Goal: Information Seeking & Learning: Understand process/instructions

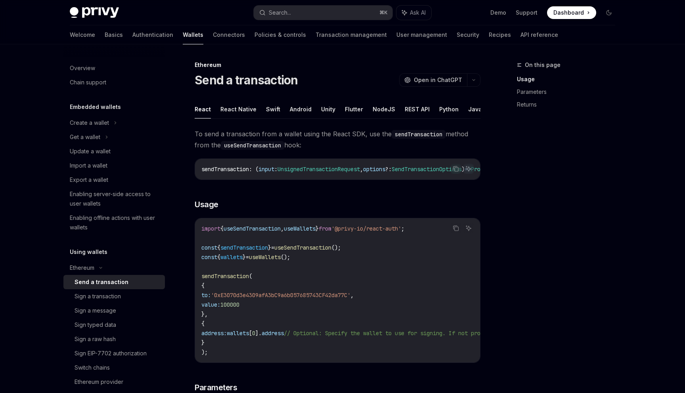
scroll to position [280, 0]
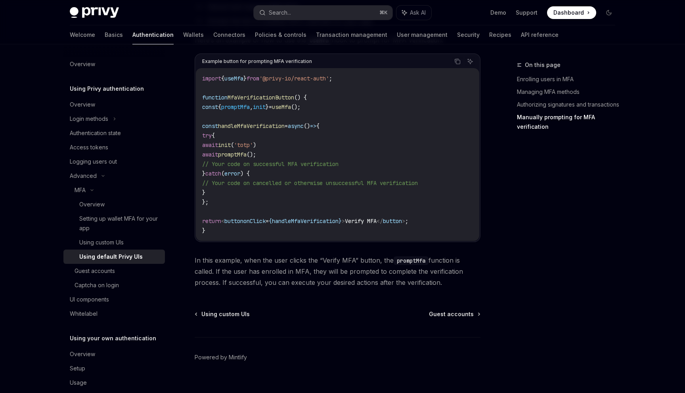
scroll to position [1521, 0]
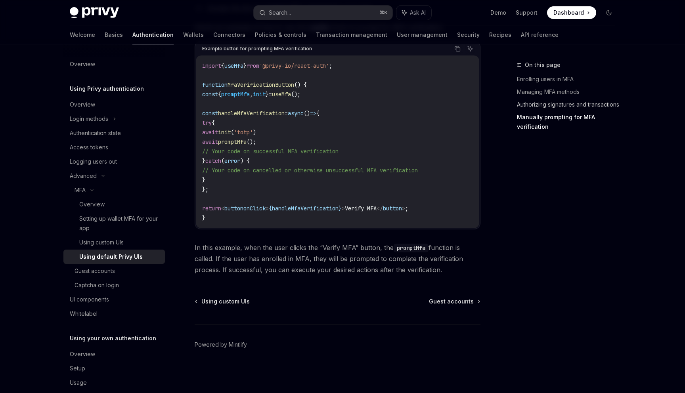
click at [523, 106] on link "Authorizing signatures and transactions" at bounding box center [569, 104] width 105 height 13
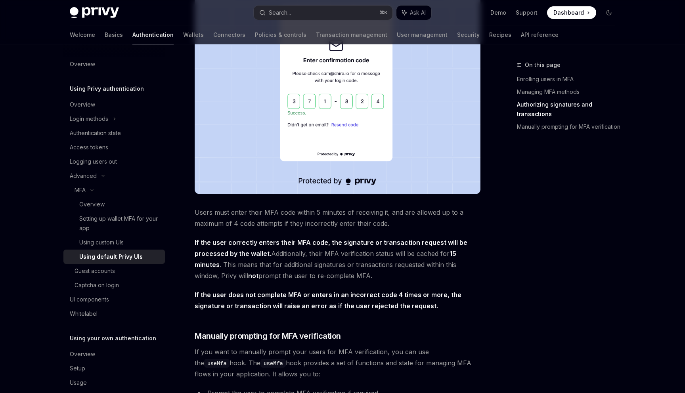
scroll to position [1091, 0]
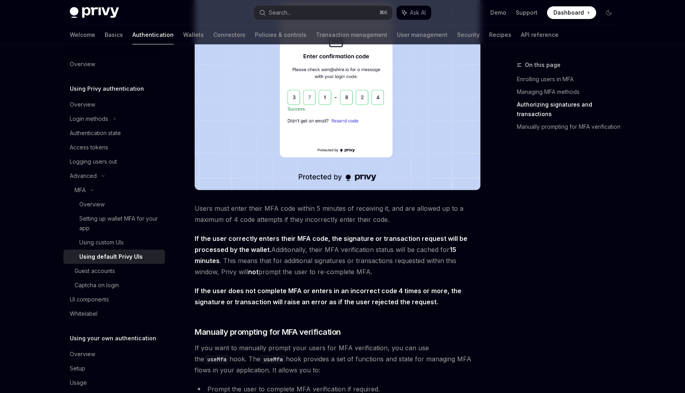
type textarea "*"
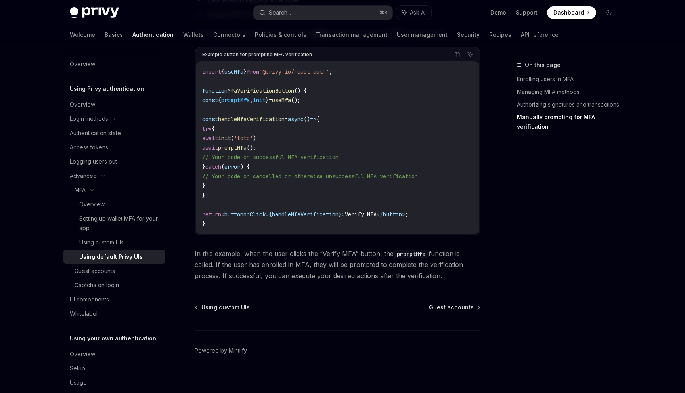
scroll to position [1517, 0]
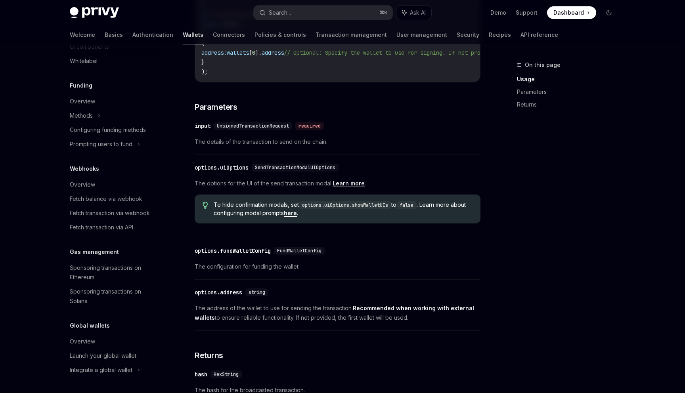
scroll to position [312, 0]
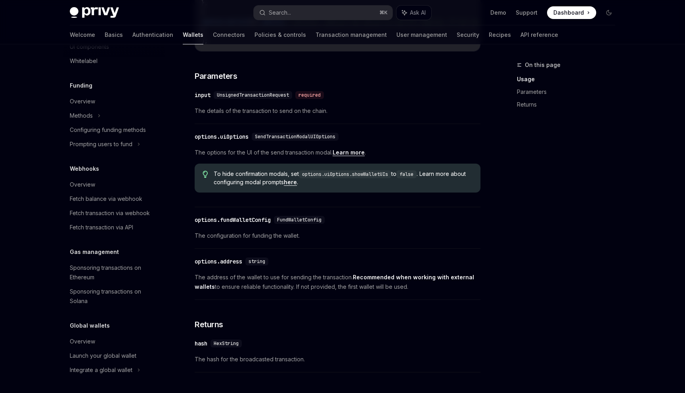
click at [338, 178] on code "options.uiOptions.showWalletUIs" at bounding box center [345, 175] width 92 height 8
click at [319, 178] on code "options.uiOptions.showWalletUIs" at bounding box center [345, 175] width 92 height 8
drag, startPoint x: 319, startPoint y: 180, endPoint x: 373, endPoint y: 180, distance: 53.9
click at [373, 178] on code "options.uiOptions.showWalletUIs" at bounding box center [345, 175] width 92 height 8
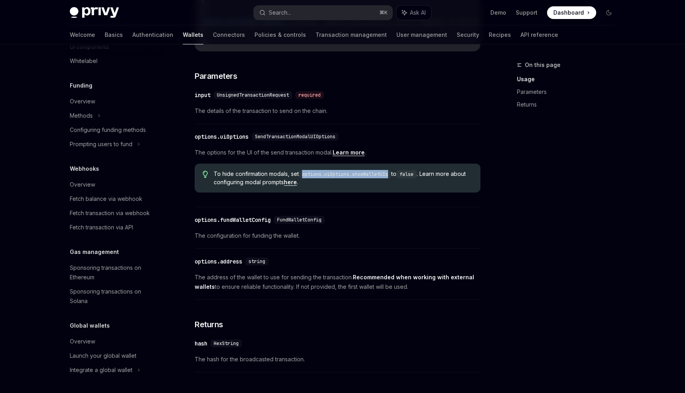
copy code "options.uiOptions.showWalletUIs"
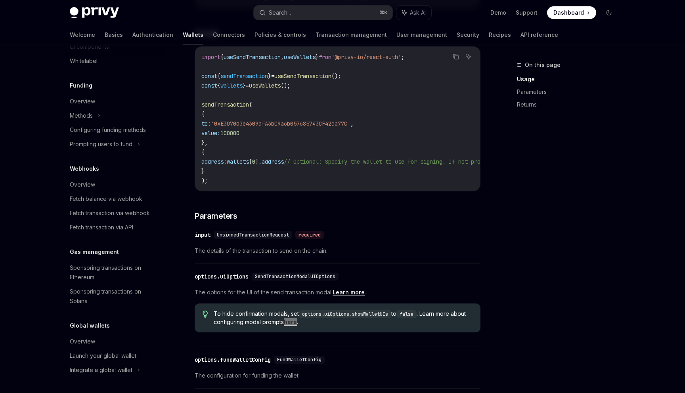
scroll to position [173, 0]
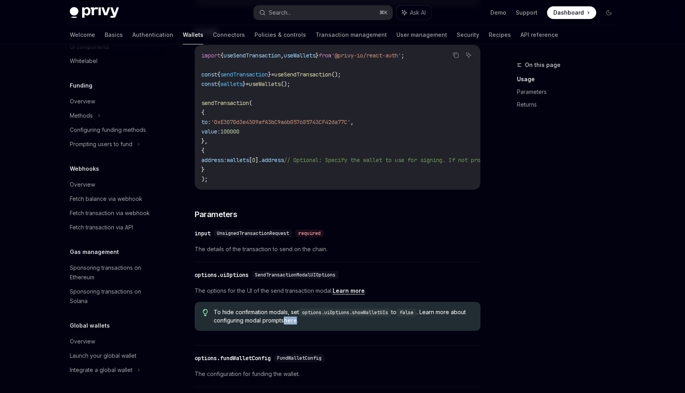
click at [297, 279] on div "SendTransactionModalUIOptions" at bounding box center [295, 275] width 87 height 8
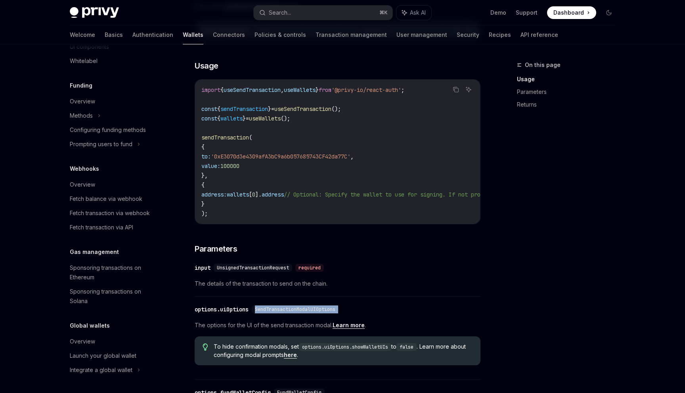
scroll to position [138, 0]
click at [309, 113] on span "useSendTransaction" at bounding box center [302, 109] width 57 height 7
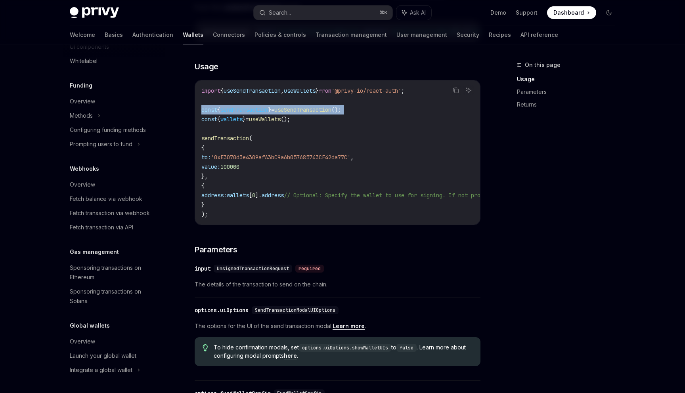
click at [309, 113] on span "useSendTransaction" at bounding box center [302, 109] width 57 height 7
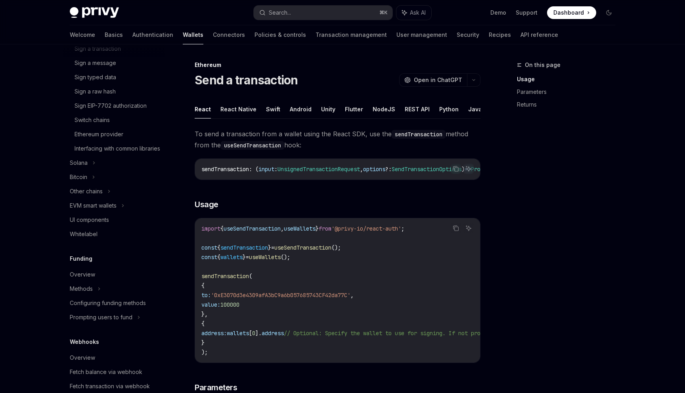
scroll to position [251, 0]
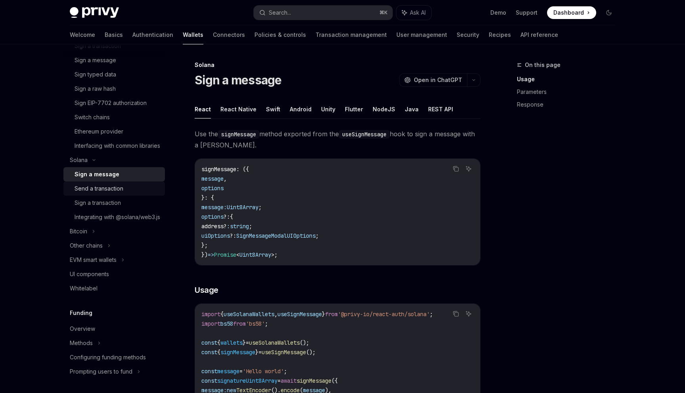
click at [114, 194] on div "Send a transaction" at bounding box center [99, 189] width 49 height 10
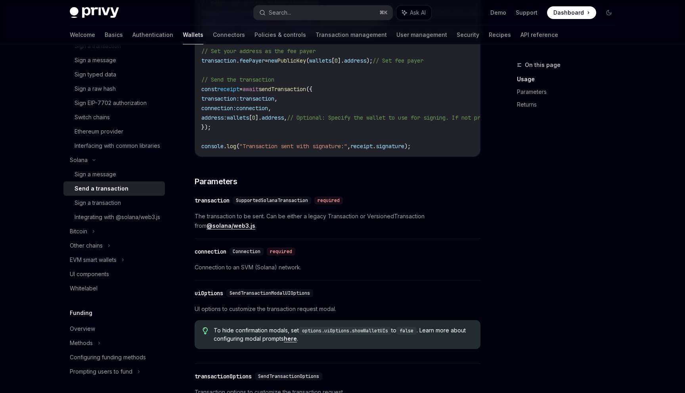
scroll to position [631, 0]
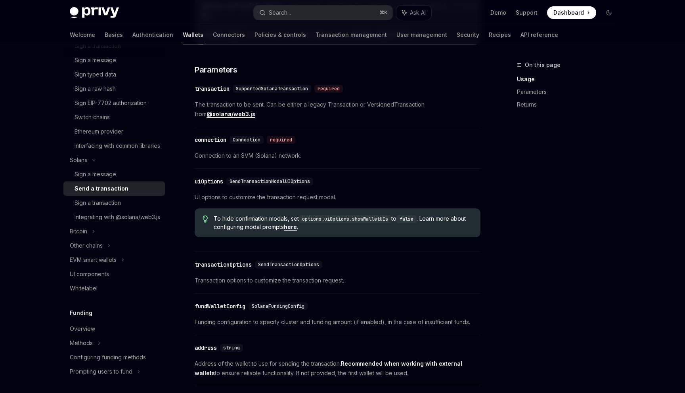
click at [325, 219] on code "options.uiOptions.showWalletUIs" at bounding box center [345, 219] width 92 height 8
click at [315, 218] on code "options.uiOptions.showWalletUIs" at bounding box center [345, 219] width 92 height 8
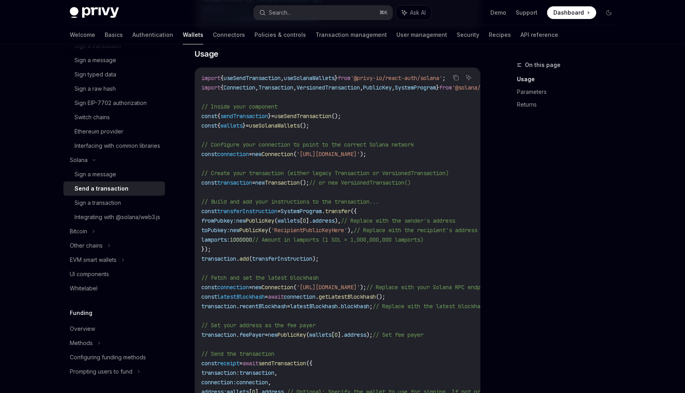
scroll to position [236, 0]
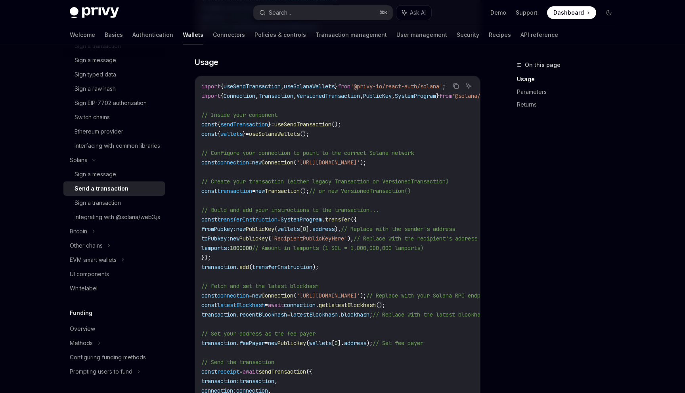
click at [332, 122] on span "useSendTransaction" at bounding box center [302, 124] width 57 height 7
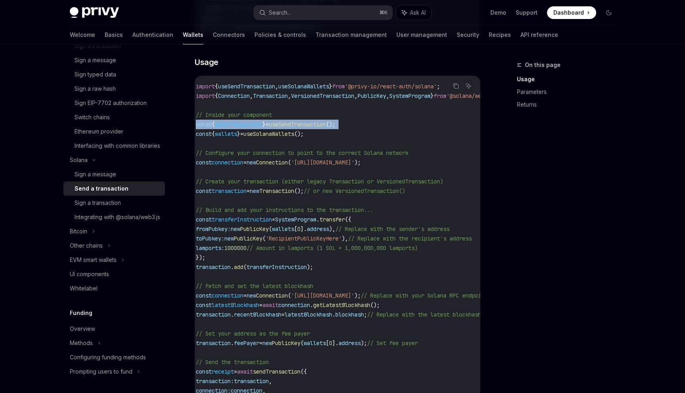
scroll to position [0, 0]
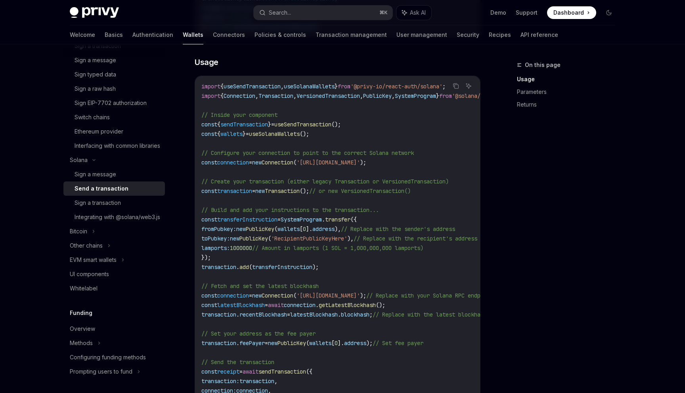
click at [338, 88] on span "}" at bounding box center [336, 86] width 3 height 7
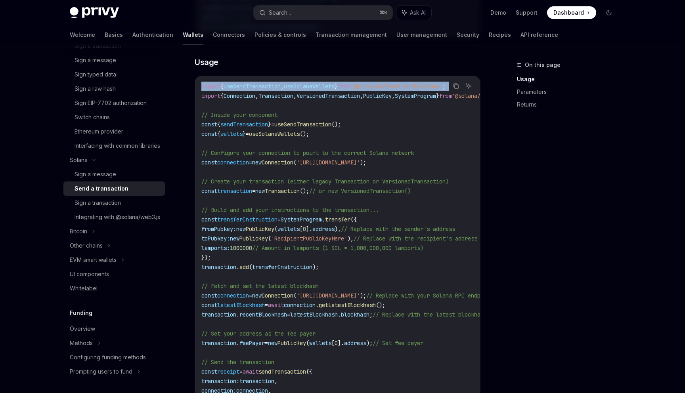
click at [338, 88] on span "}" at bounding box center [336, 86] width 3 height 7
copy code "import { useSendTransaction , useSolanaWallets } from '@privy-io/react-auth/sol…"
click at [271, 126] on span "}" at bounding box center [269, 124] width 3 height 7
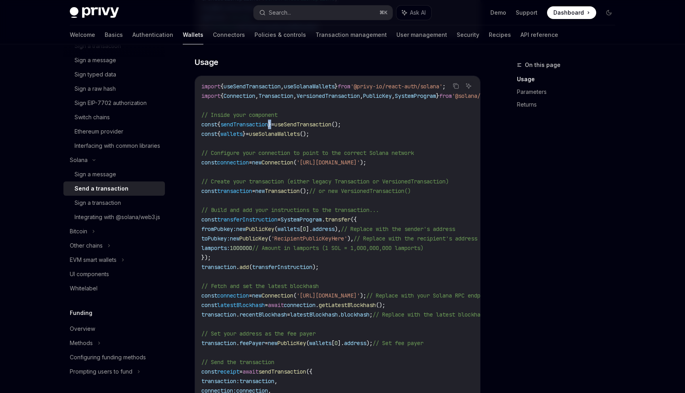
click at [271, 126] on span "}" at bounding box center [269, 124] width 3 height 7
copy code "const { sendTransaction } = useSendTransaction ();"
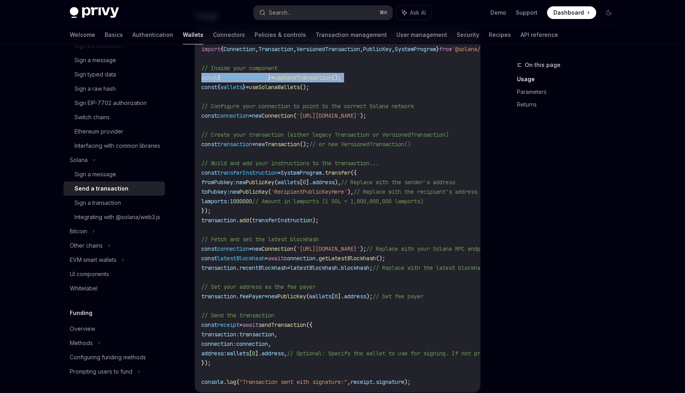
scroll to position [280, 0]
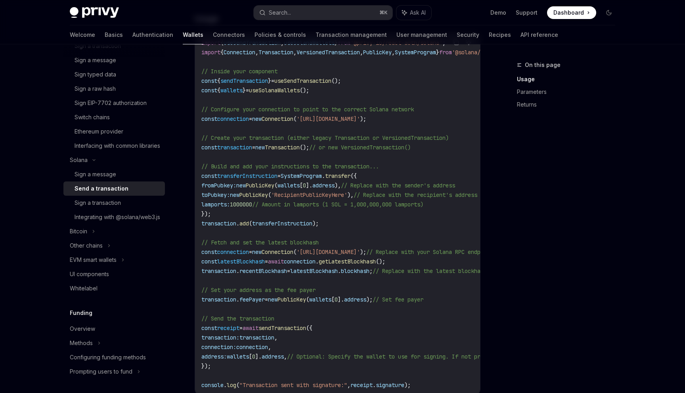
click at [322, 174] on span "SystemProgram" at bounding box center [301, 175] width 41 height 7
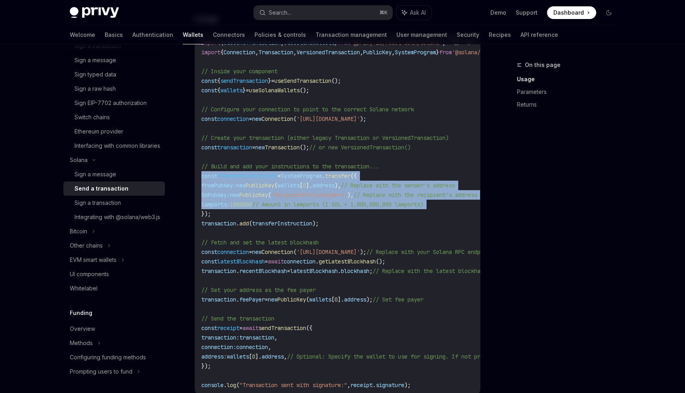
drag, startPoint x: 324, startPoint y: 174, endPoint x: 322, endPoint y: 208, distance: 34.1
click at [322, 208] on code "import { useSendTransaction , useSolanaWallets } from '@privy-io/react-auth/sol…" at bounding box center [410, 214] width 419 height 352
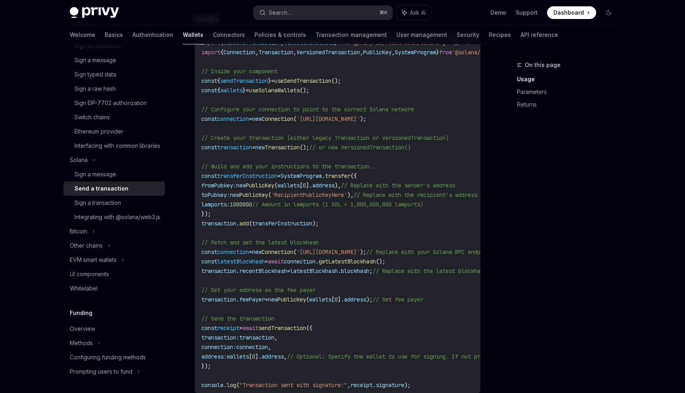
click at [322, 209] on code "import { useSendTransaction , useSolanaWallets } from '@privy-io/react-auth/sol…" at bounding box center [410, 214] width 419 height 352
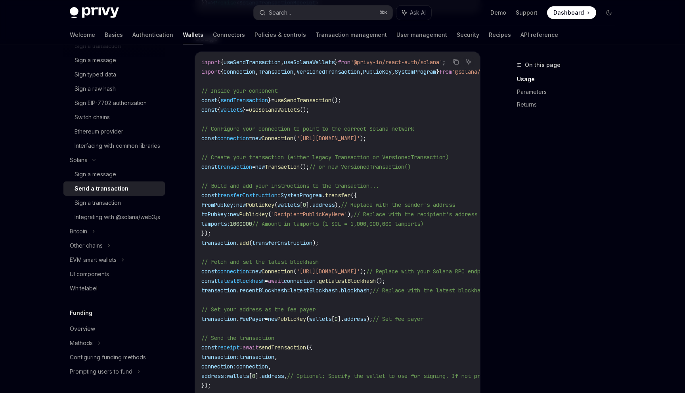
scroll to position [261, 0]
click at [86, 208] on div "Sign a transaction" at bounding box center [98, 203] width 46 height 10
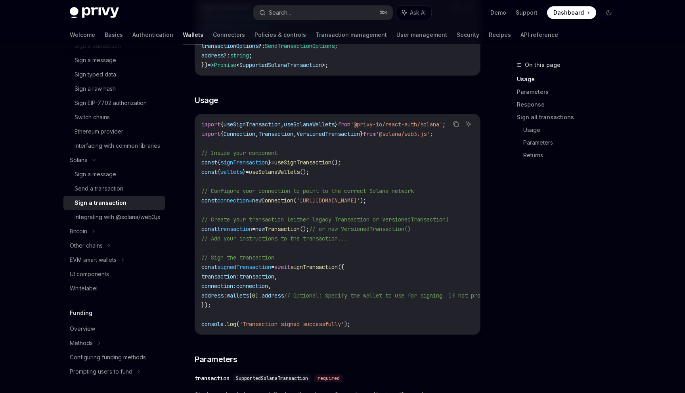
scroll to position [143, 0]
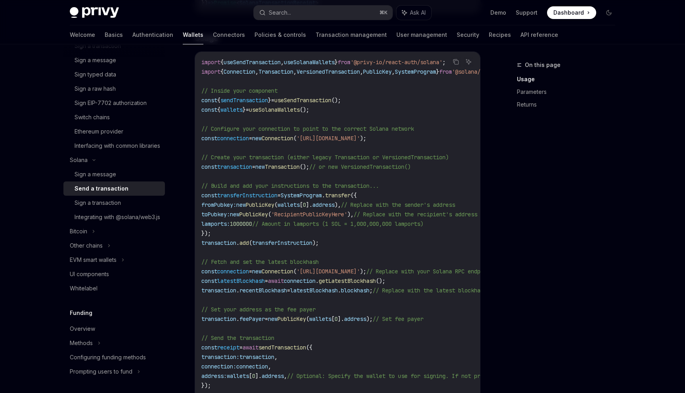
scroll to position [261, 0]
click at [299, 192] on span "SystemProgram" at bounding box center [301, 195] width 41 height 7
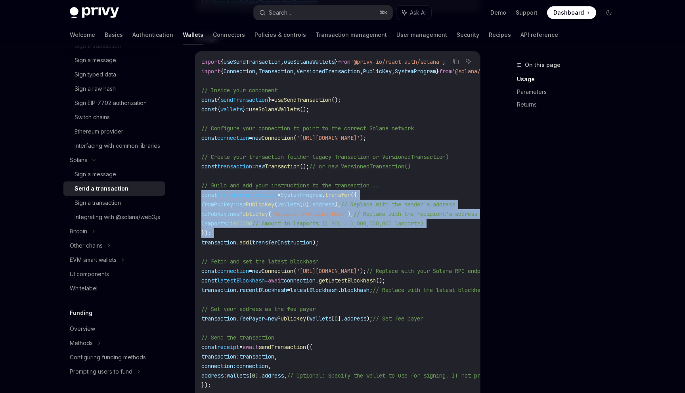
drag, startPoint x: 299, startPoint y: 192, endPoint x: 303, endPoint y: 230, distance: 38.3
click at [303, 230] on code "import { useSendTransaction , useSolanaWallets } from '@privy-io/react-auth/sol…" at bounding box center [410, 233] width 419 height 352
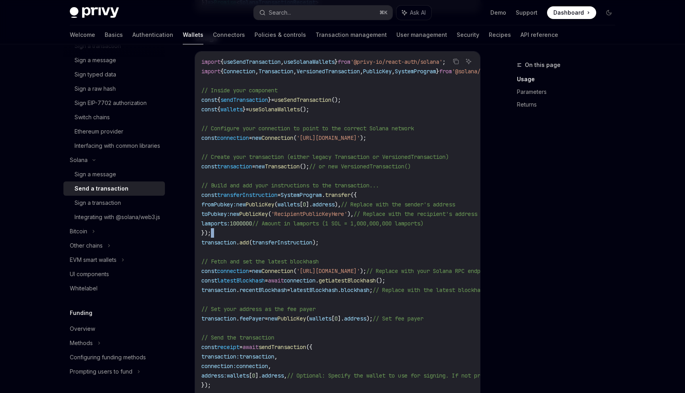
click at [303, 230] on code "import { useSendTransaction , useSolanaWallets } from '@privy-io/react-auth/sol…" at bounding box center [410, 233] width 419 height 352
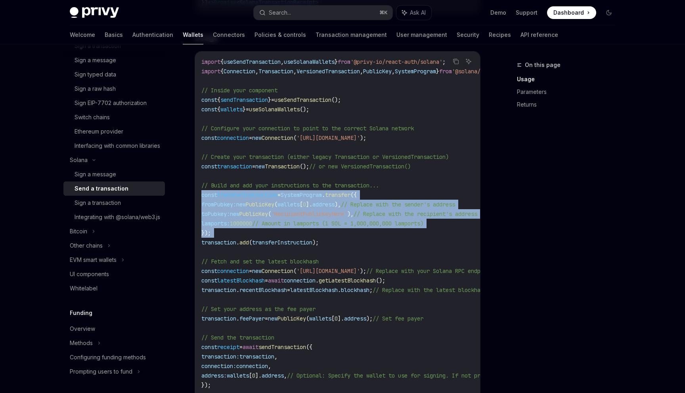
drag, startPoint x: 303, startPoint y: 230, endPoint x: 302, endPoint y: 197, distance: 32.6
click at [302, 197] on code "import { useSendTransaction , useSolanaWallets } from '@privy-io/react-auth/sol…" at bounding box center [410, 233] width 419 height 352
click at [302, 197] on span "SystemProgram" at bounding box center [301, 195] width 41 height 7
drag, startPoint x: 302, startPoint y: 197, endPoint x: 302, endPoint y: 230, distance: 33.3
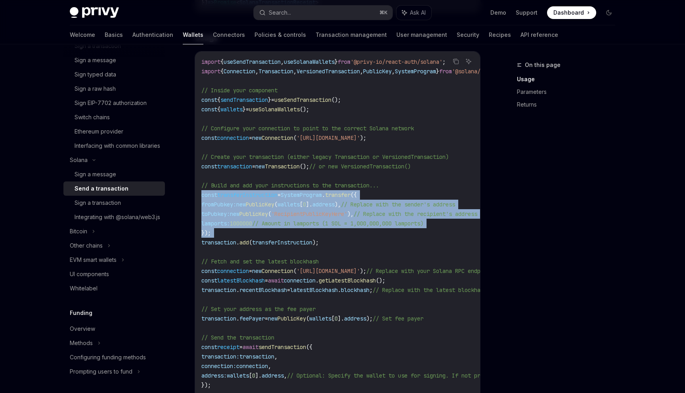
click at [302, 230] on code "import { useSendTransaction , useSolanaWallets } from '@privy-io/react-auth/sol…" at bounding box center [410, 233] width 419 height 352
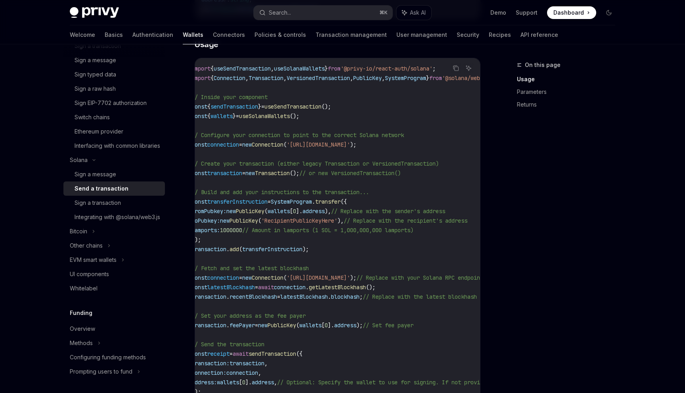
scroll to position [0, 0]
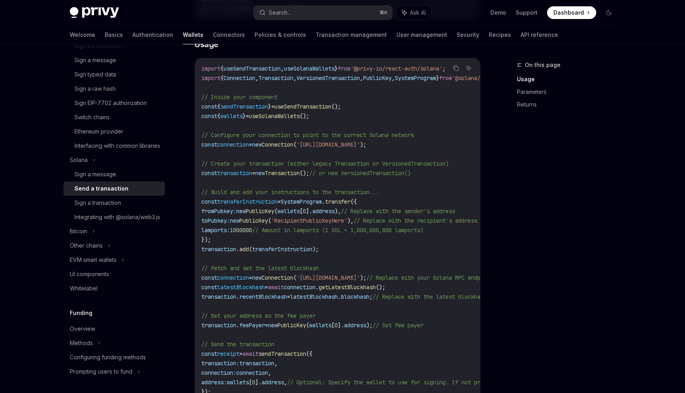
click at [335, 208] on span "address" at bounding box center [323, 211] width 22 height 7
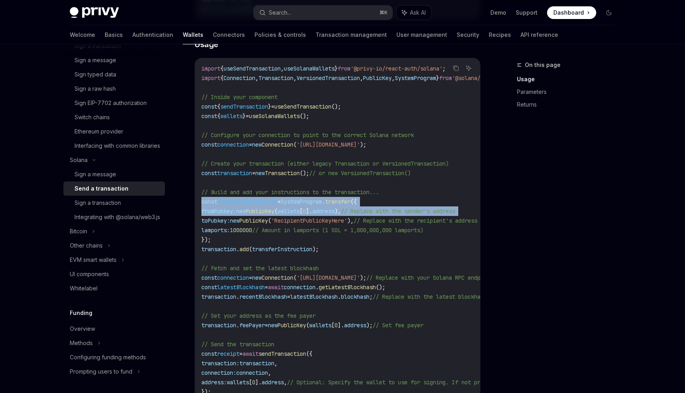
drag, startPoint x: 339, startPoint y: 208, endPoint x: 335, endPoint y: 201, distance: 8.0
click at [335, 201] on code "import { useSendTransaction , useSolanaWallets } from '@privy-io/react-auth/sol…" at bounding box center [410, 240] width 419 height 352
click at [322, 201] on span "SystemProgram" at bounding box center [301, 201] width 41 height 7
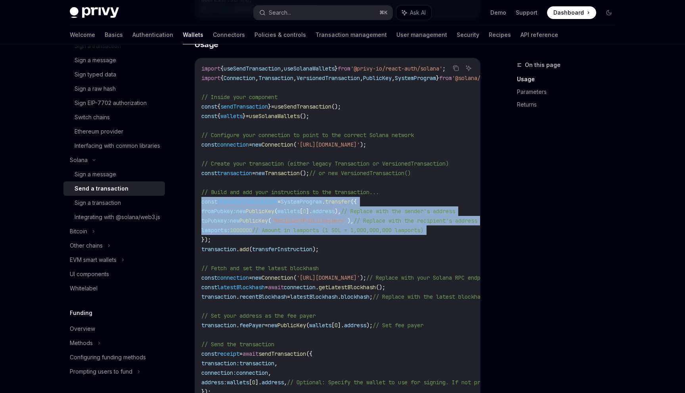
drag, startPoint x: 335, startPoint y: 201, endPoint x: 335, endPoint y: 232, distance: 31.3
click at [335, 231] on code "import { useSendTransaction , useSolanaWallets } from '@privy-io/react-auth/sol…" at bounding box center [410, 240] width 419 height 352
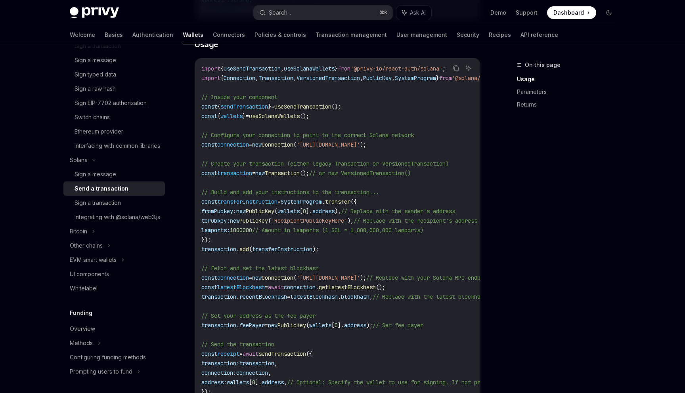
click at [337, 241] on code "import { useSendTransaction , useSolanaWallets } from '@privy-io/react-auth/sol…" at bounding box center [410, 240] width 419 height 352
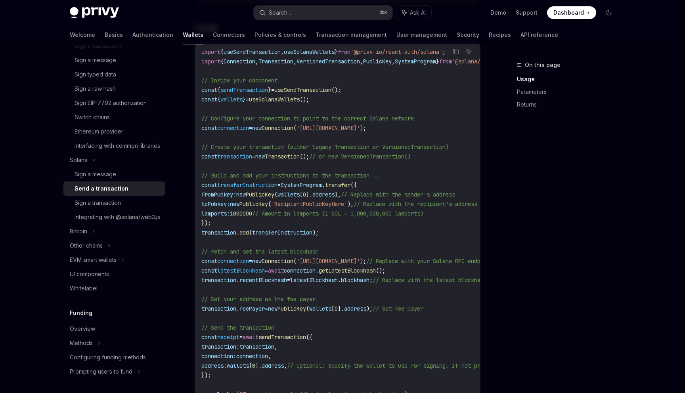
scroll to position [251, 0]
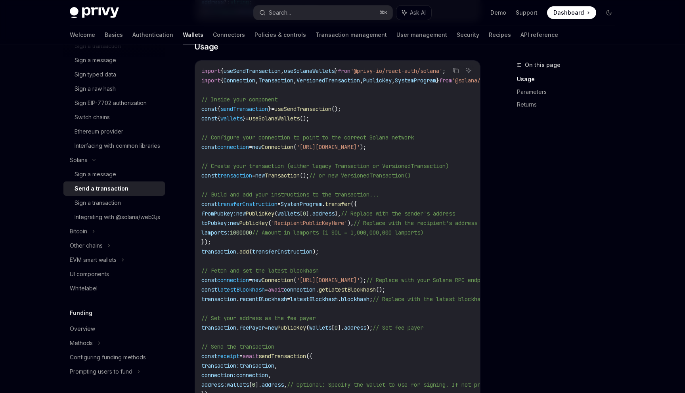
click at [351, 207] on span "transfer" at bounding box center [337, 204] width 25 height 7
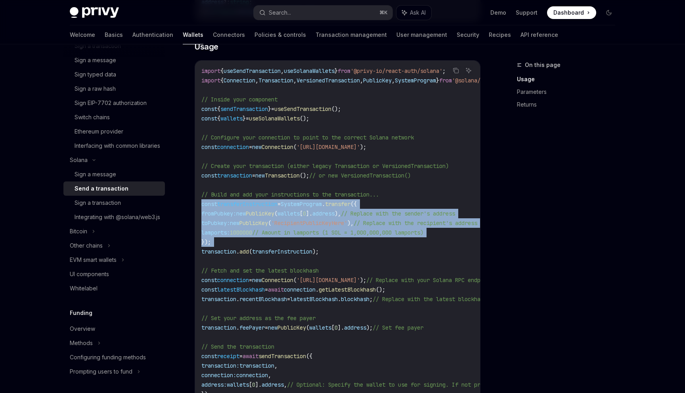
drag, startPoint x: 358, startPoint y: 207, endPoint x: 357, endPoint y: 243, distance: 35.7
click at [357, 243] on code "import { useSendTransaction , useSolanaWallets } from '@privy-io/react-auth/sol…" at bounding box center [410, 242] width 419 height 352
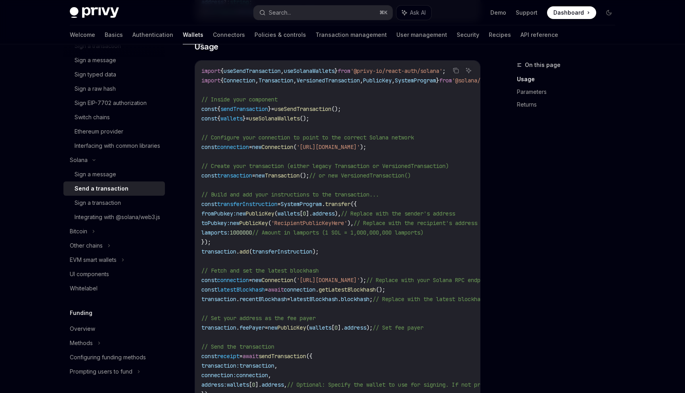
click at [357, 253] on code "import { useSendTransaction , useSolanaWallets } from '@privy-io/react-auth/sol…" at bounding box center [410, 242] width 419 height 352
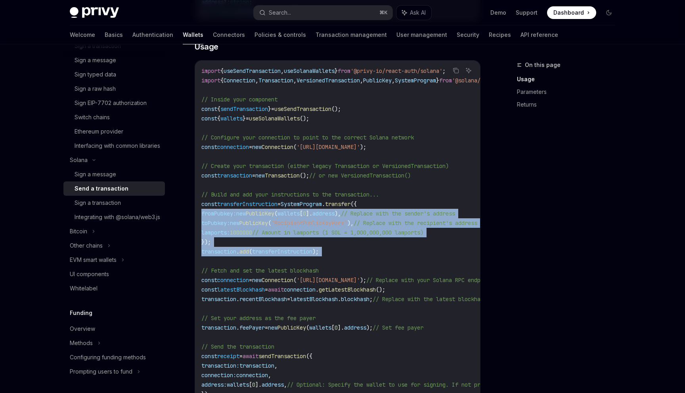
drag, startPoint x: 357, startPoint y: 253, endPoint x: 360, endPoint y: 211, distance: 41.3
click at [360, 211] on code "import { useSendTransaction , useSolanaWallets } from '@privy-io/react-auth/sol…" at bounding box center [410, 242] width 419 height 352
click at [341, 211] on span ")," at bounding box center [338, 213] width 6 height 7
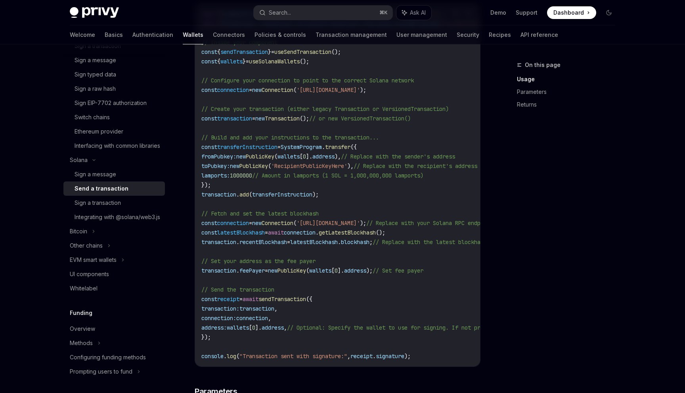
scroll to position [309, 0]
click at [268, 320] on span "connection" at bounding box center [252, 317] width 32 height 7
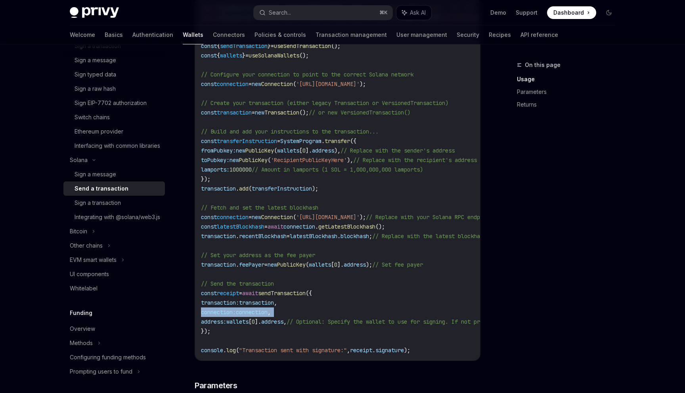
scroll to position [320, 0]
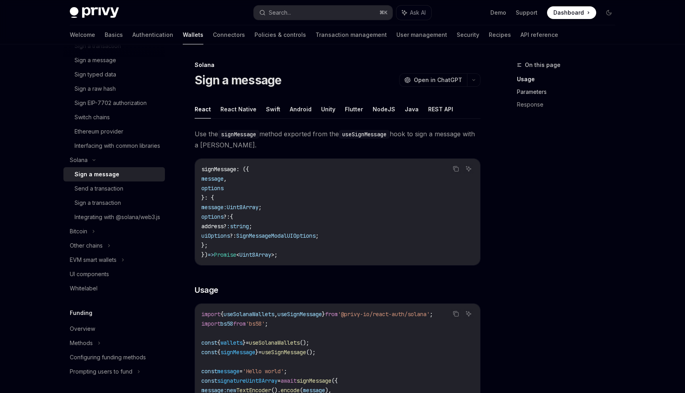
type textarea "*"
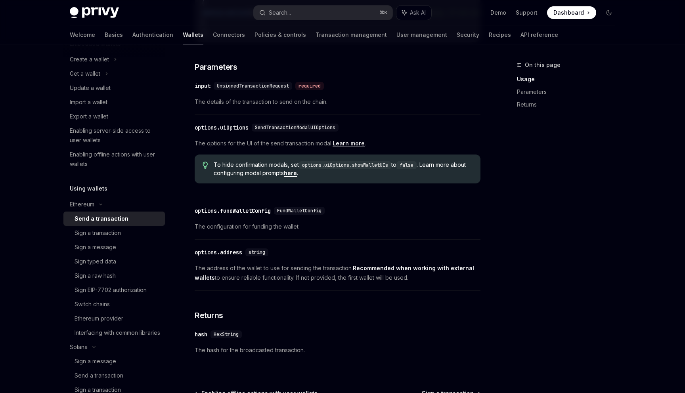
scroll to position [321, 0]
click at [241, 131] on div "options.uiOptions" at bounding box center [222, 127] width 54 height 8
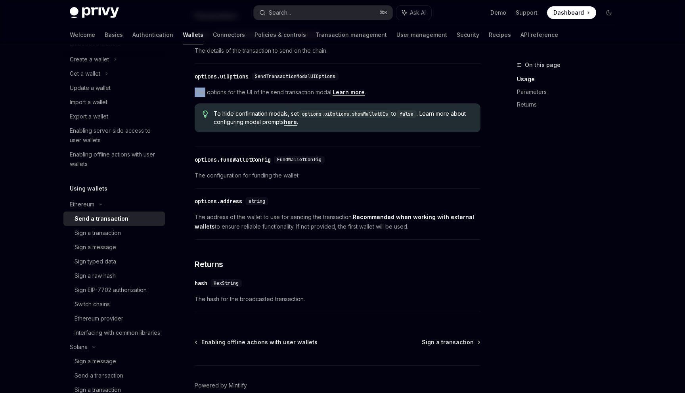
click at [241, 135] on div "​ options.uiOptions SendTransactionModalUIOptions The options for the UI of the…" at bounding box center [338, 107] width 286 height 79
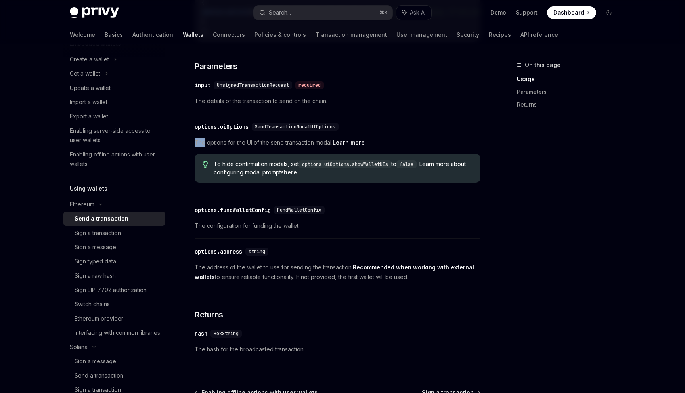
scroll to position [318, 0]
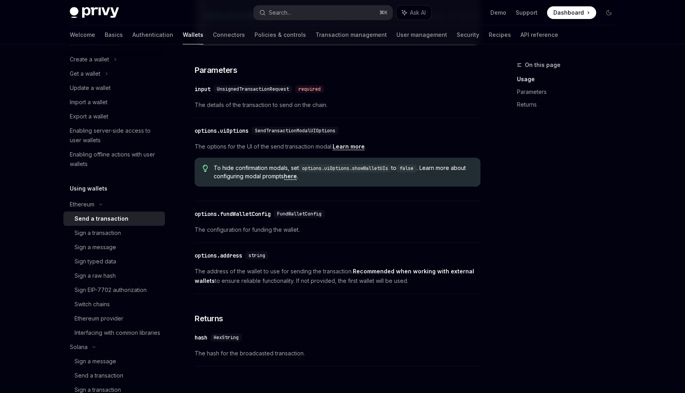
click at [236, 135] on div "options.uiOptions" at bounding box center [222, 131] width 54 height 8
copy div "uiOptions"
click at [346, 172] on code "options.uiOptions.showWalletUIs" at bounding box center [345, 169] width 92 height 8
drag, startPoint x: 346, startPoint y: 176, endPoint x: 382, endPoint y: 176, distance: 36.1
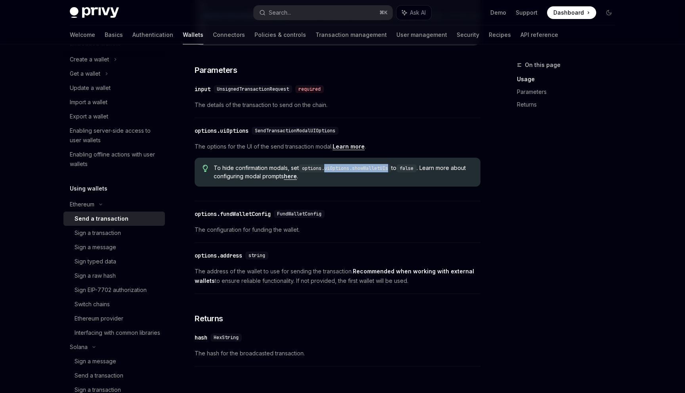
click at [382, 172] on code "options.uiOptions.showWalletUIs" at bounding box center [345, 169] width 92 height 8
copy code "uiOptions.showWalletUIs"
click at [372, 172] on code "options.uiOptions.showWalletUIs" at bounding box center [345, 169] width 92 height 8
copy code "showWalletUIs"
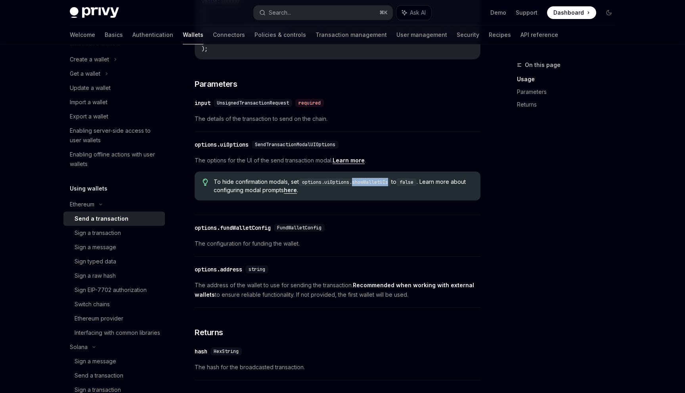
scroll to position [300, 0]
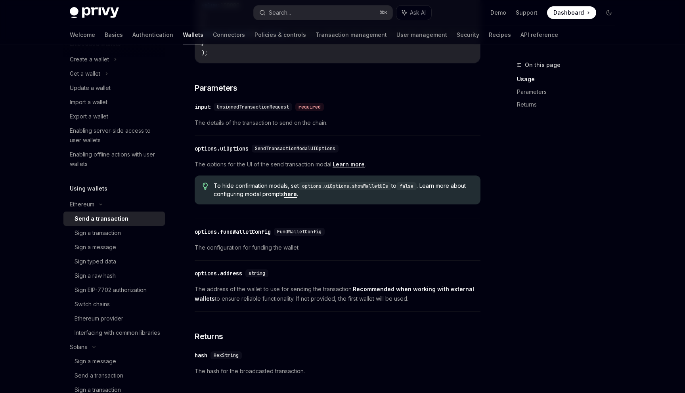
click at [557, 167] on div "On this page Usage Parameters Returns" at bounding box center [561, 226] width 121 height 333
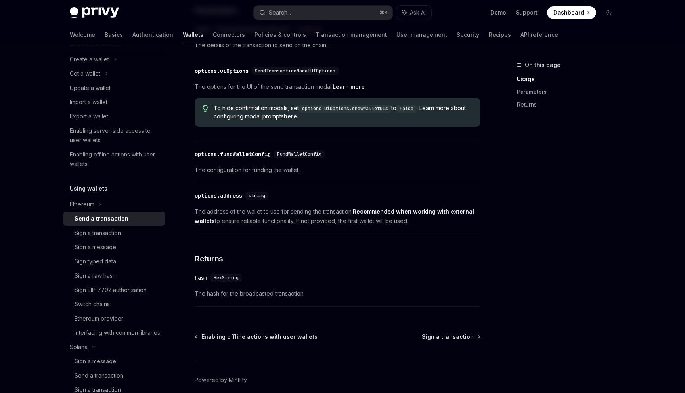
scroll to position [419, 0]
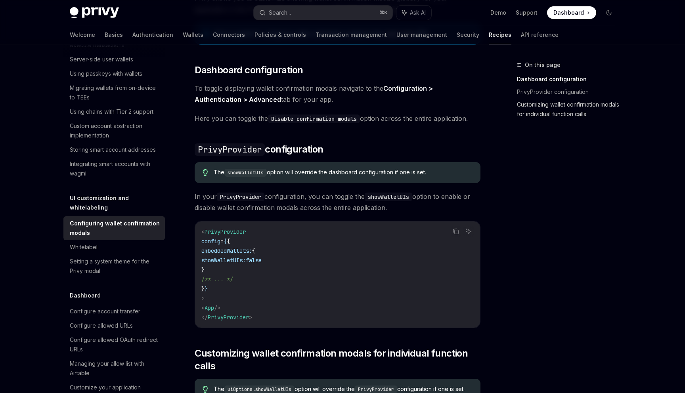
scroll to position [25, 0]
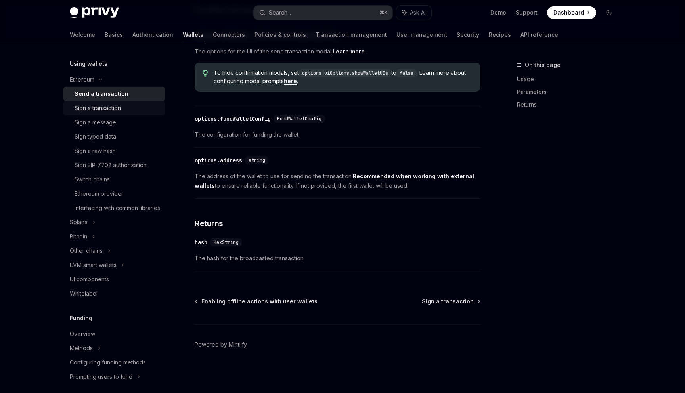
scroll to position [237, 0]
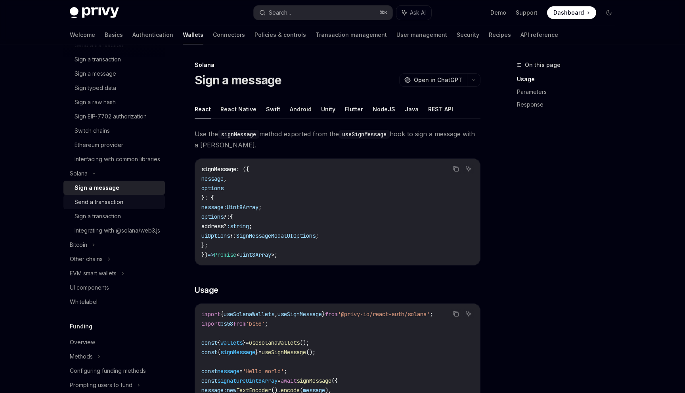
click at [109, 207] on div "Send a transaction" at bounding box center [99, 202] width 49 height 10
type textarea "*"
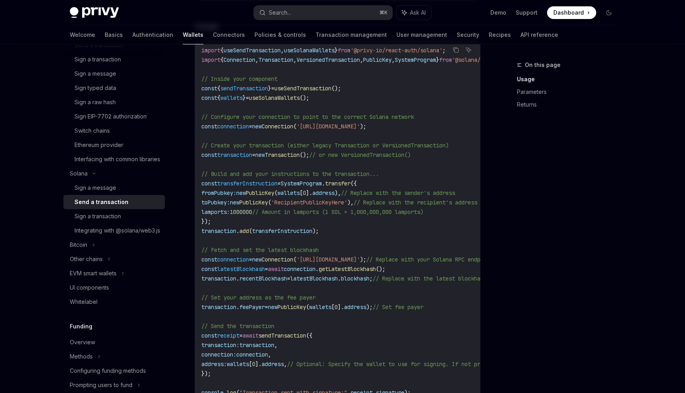
click at [274, 347] on span "transaction" at bounding box center [257, 345] width 35 height 7
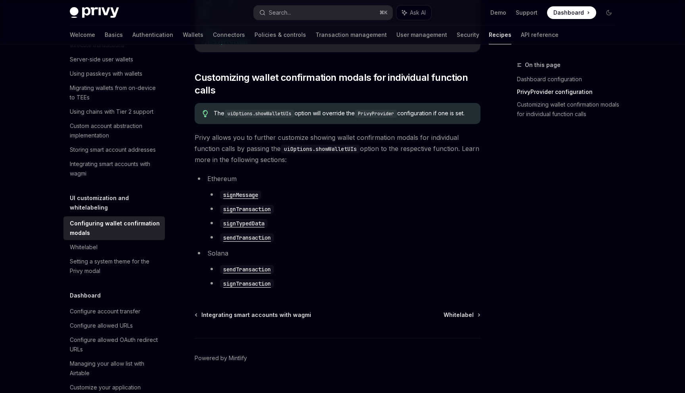
scroll to position [398, 0]
click at [252, 287] on code "signTransaction" at bounding box center [247, 283] width 54 height 9
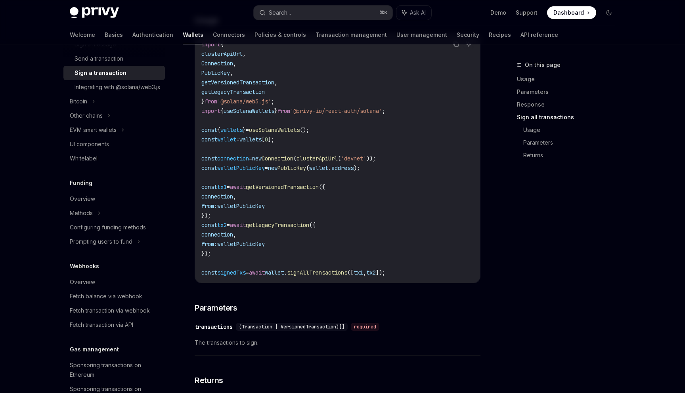
scroll to position [1027, 0]
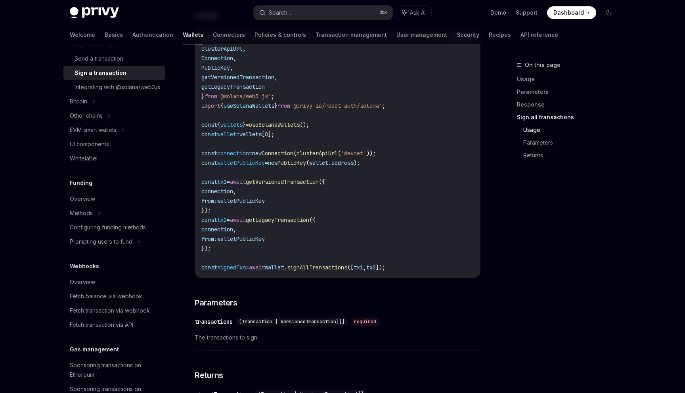
click at [305, 184] on span "getVersionedTransaction" at bounding box center [282, 181] width 73 height 7
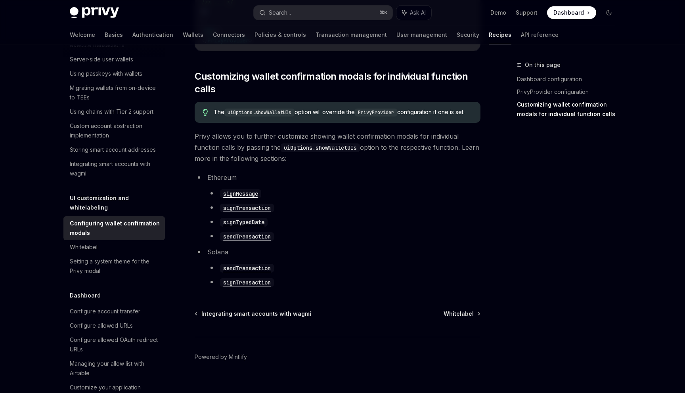
scroll to position [398, 0]
click at [263, 287] on code "signTransaction" at bounding box center [247, 283] width 54 height 9
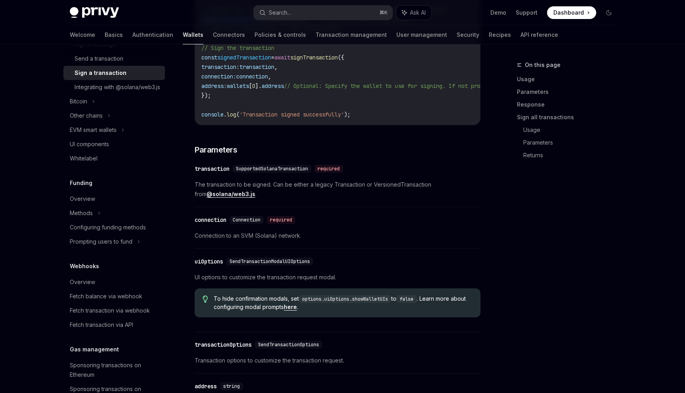
type textarea "*"
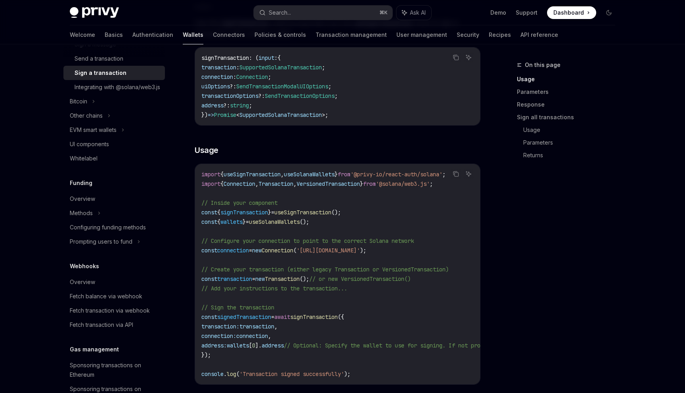
scroll to position [140, 0]
click at [344, 204] on code "import { useSignTransaction , useSolanaWallets } from '@privy-io/react-auth/sol…" at bounding box center [409, 272] width 416 height 209
click at [332, 210] on span "useSignTransaction" at bounding box center [302, 210] width 57 height 7
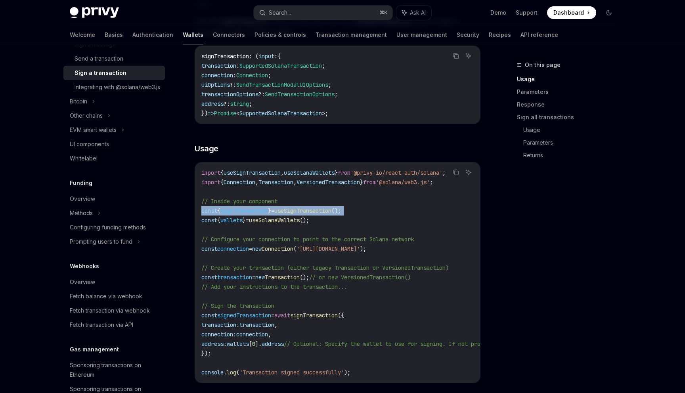
click at [332, 210] on span "useSignTransaction" at bounding box center [302, 210] width 57 height 7
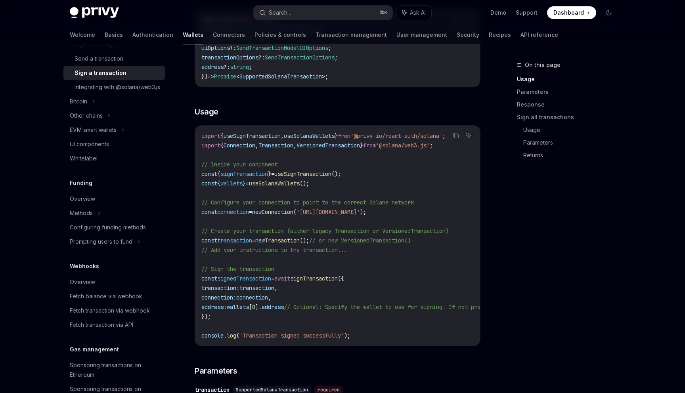
click at [307, 282] on code "import { useSignTransaction , useSolanaWallets } from '@privy-io/react-auth/sol…" at bounding box center [409, 235] width 416 height 209
click at [313, 282] on code "import { useSignTransaction , useSolanaWallets } from '@privy-io/react-auth/sol…" at bounding box center [409, 235] width 416 height 209
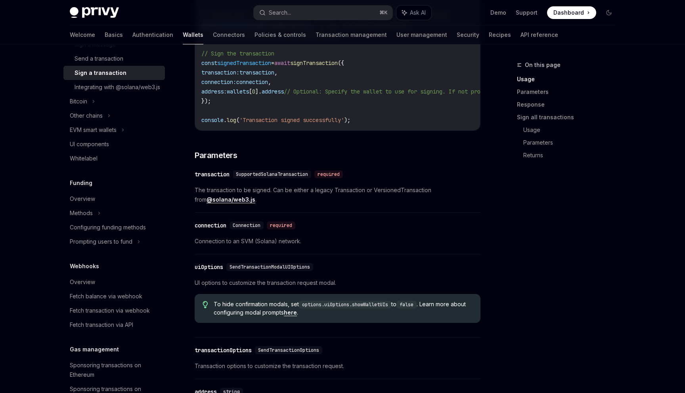
click at [465, 179] on div "​ transaction SupportedSolanaTransaction required" at bounding box center [334, 175] width 278 height 10
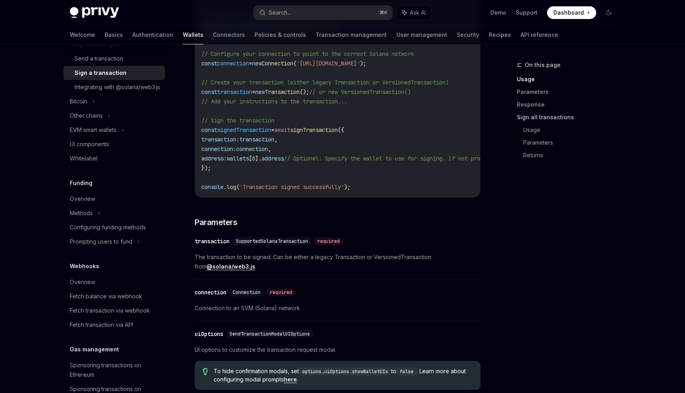
scroll to position [332, 0]
